Goal: Task Accomplishment & Management: Use online tool/utility

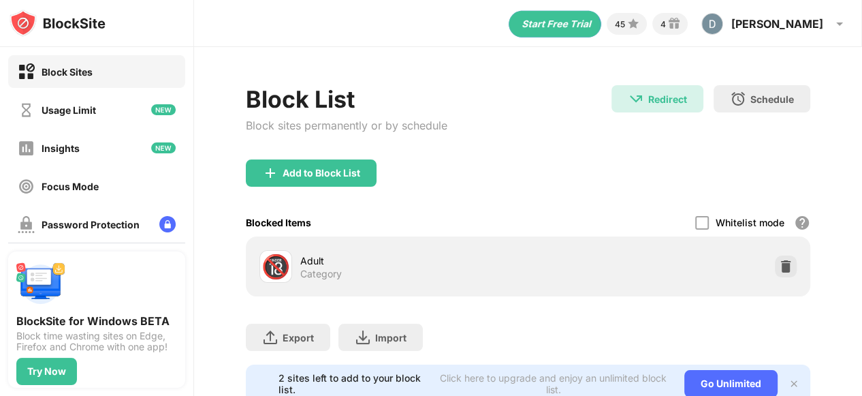
click at [847, 120] on div "Block List Block sites permanently or by schedule Redirect Redirect to [DOMAIN_…" at bounding box center [528, 244] width 668 height 394
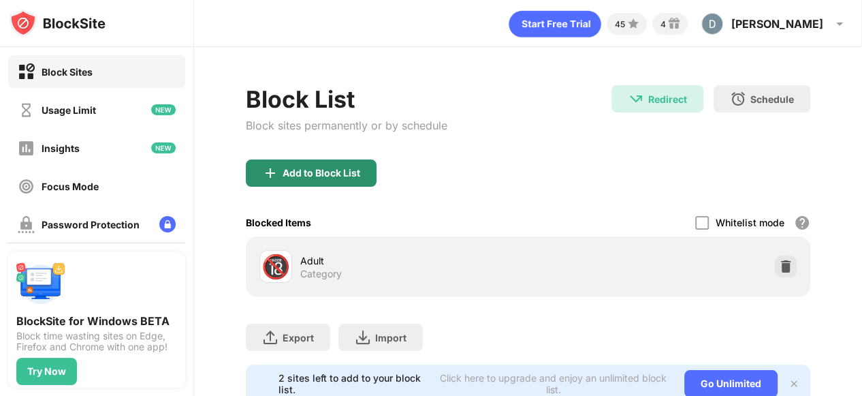
click at [335, 175] on div "Add to Block List" at bounding box center [322, 173] width 78 height 11
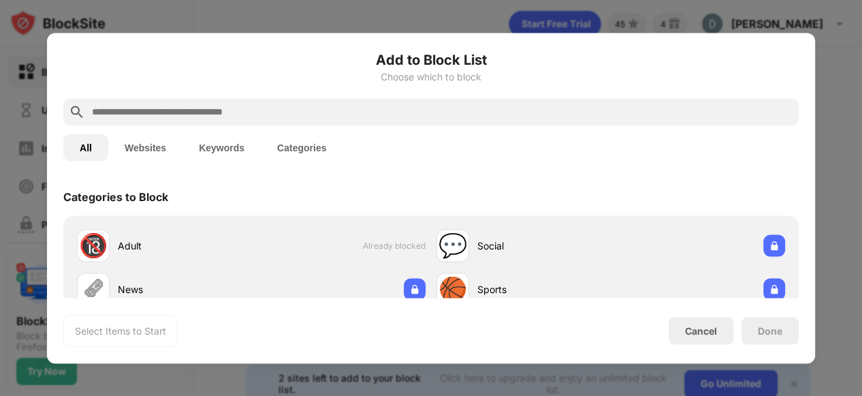
click at [486, 116] on input "text" at bounding box center [442, 112] width 703 height 16
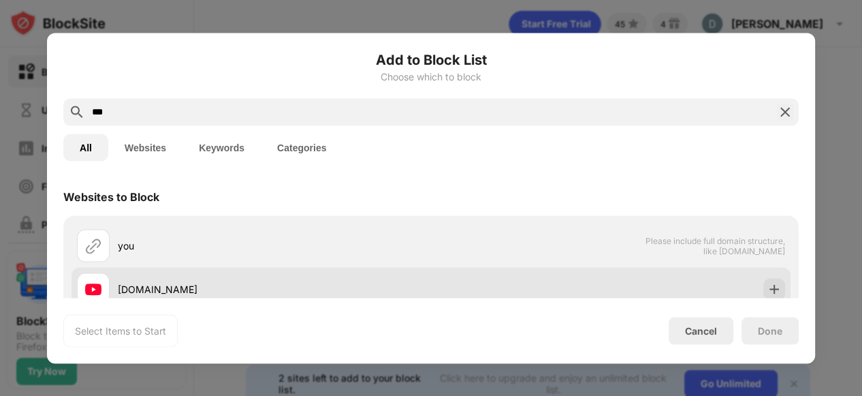
type input "***"
click at [178, 278] on div "[DOMAIN_NAME]" at bounding box center [254, 288] width 354 height 33
click at [763, 289] on div at bounding box center [774, 289] width 22 height 22
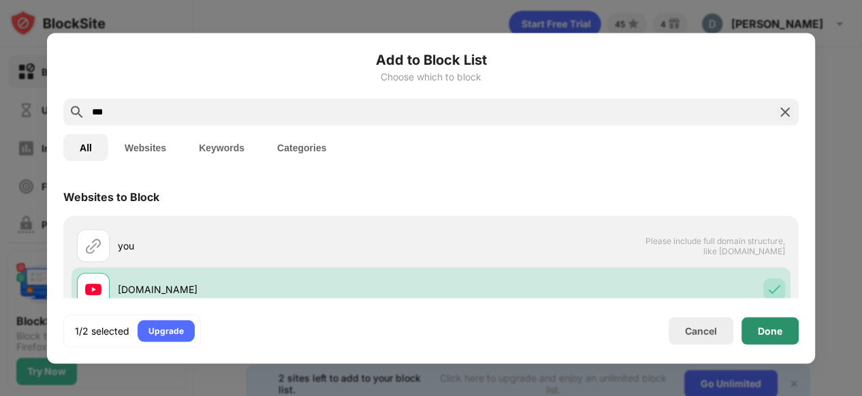
click at [765, 317] on div "Done" at bounding box center [770, 330] width 57 height 27
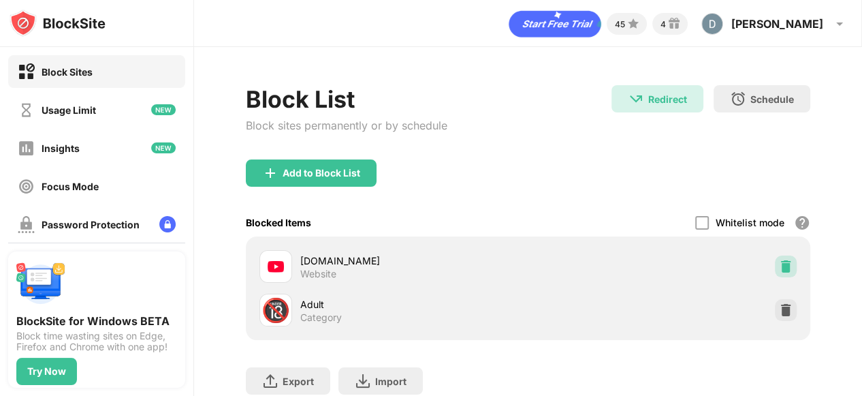
click at [779, 266] on img at bounding box center [786, 266] width 14 height 14
